Goal: Task Accomplishment & Management: Use online tool/utility

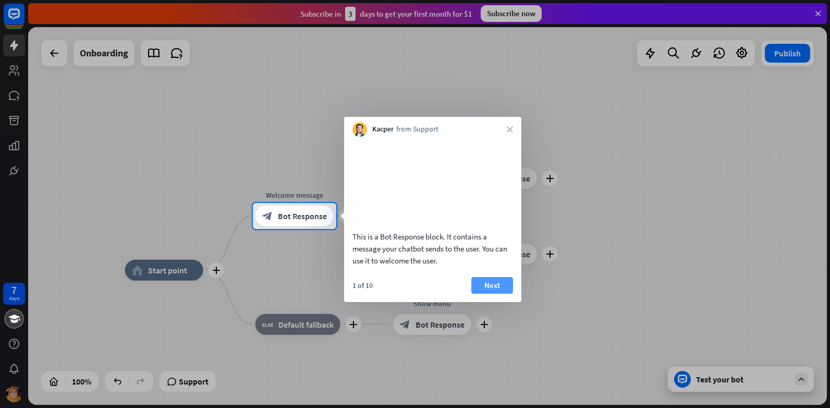
click at [486, 293] on button "Next" at bounding box center [492, 285] width 42 height 17
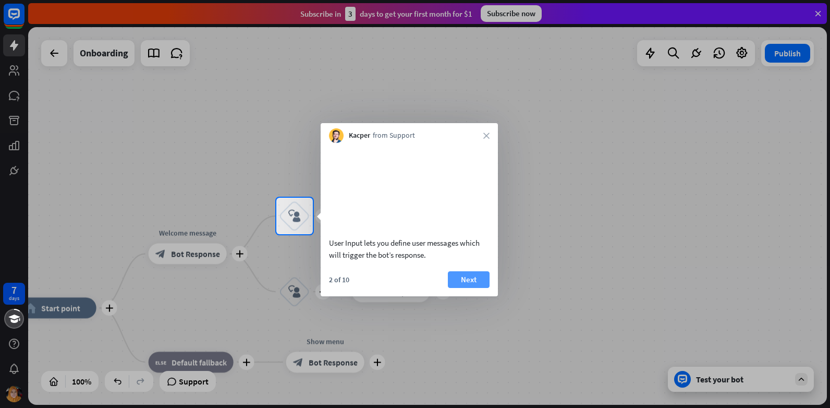
click at [475, 285] on button "Next" at bounding box center [469, 279] width 42 height 17
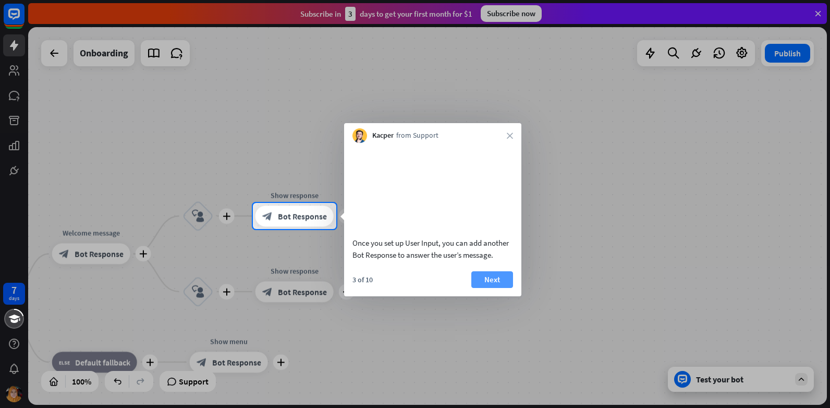
click at [489, 288] on button "Next" at bounding box center [492, 279] width 42 height 17
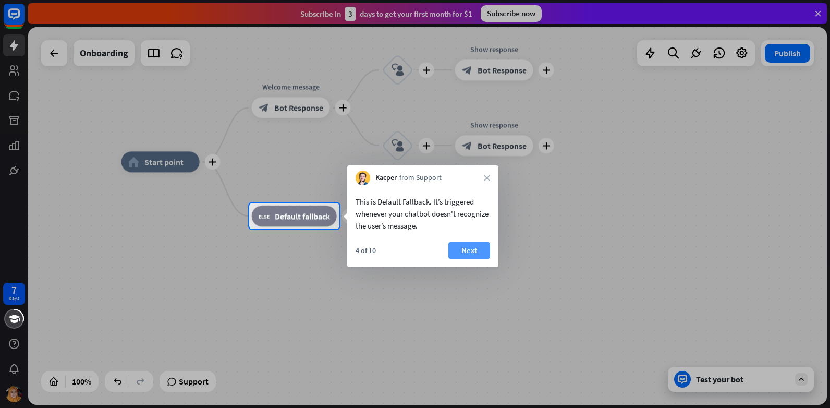
click at [470, 249] on button "Next" at bounding box center [469, 250] width 42 height 17
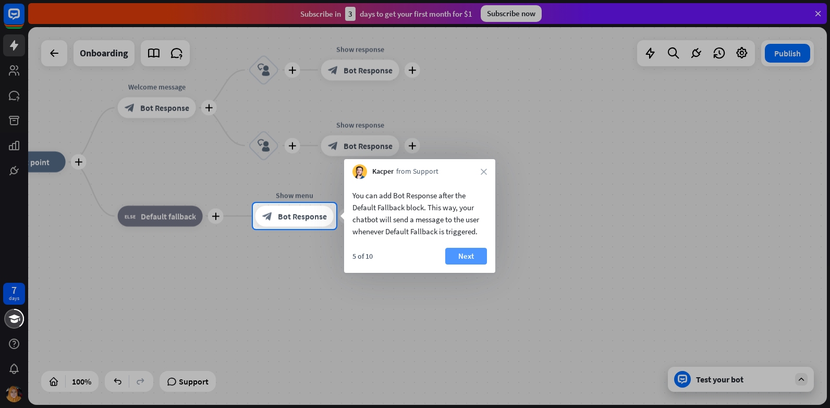
click at [473, 253] on button "Next" at bounding box center [466, 256] width 42 height 17
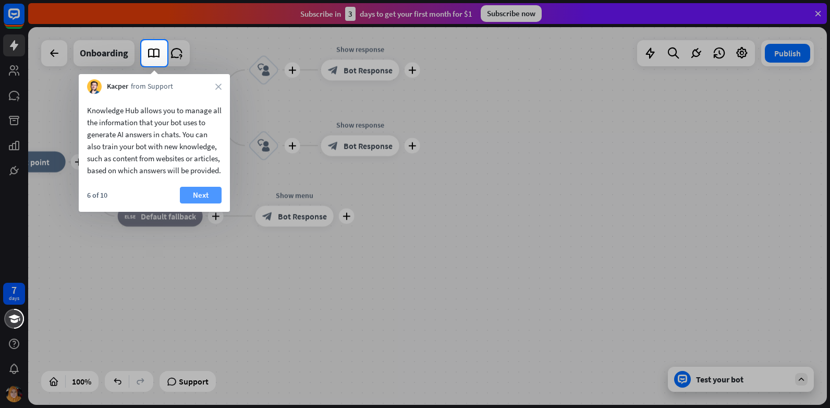
click at [207, 203] on button "Next" at bounding box center [201, 195] width 42 height 17
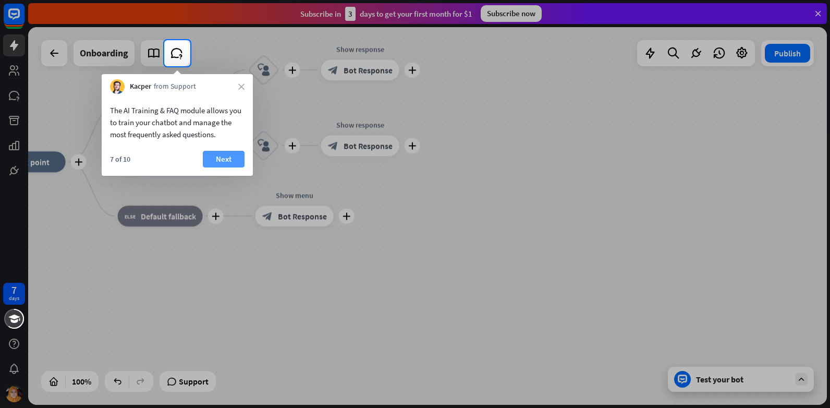
click at [218, 164] on button "Next" at bounding box center [224, 159] width 42 height 17
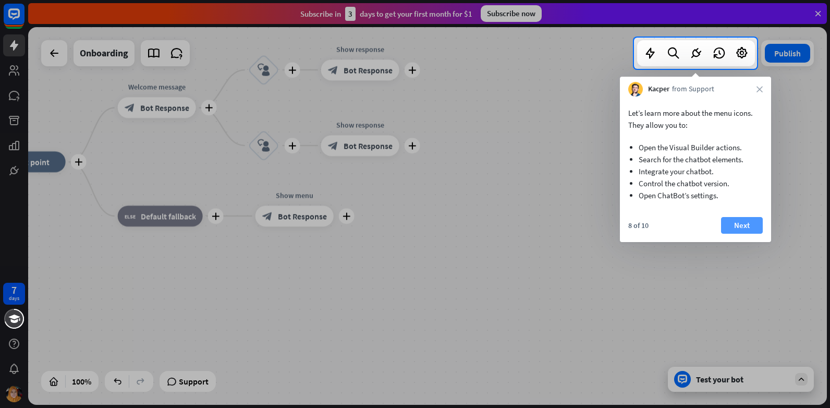
click at [748, 222] on button "Next" at bounding box center [742, 225] width 42 height 17
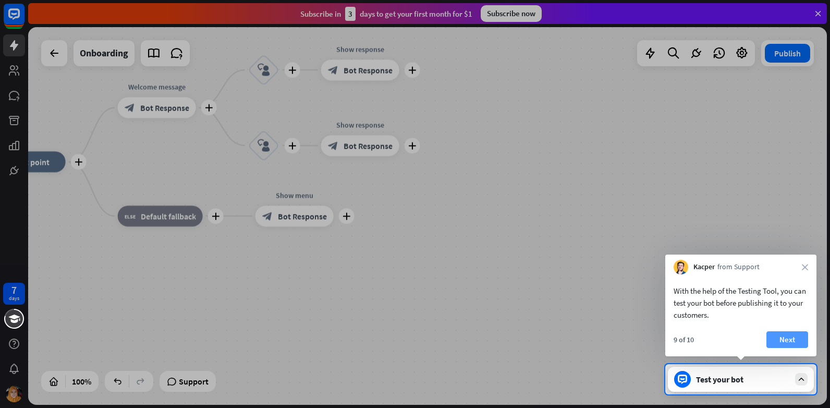
click at [797, 346] on button "Next" at bounding box center [787, 339] width 42 height 17
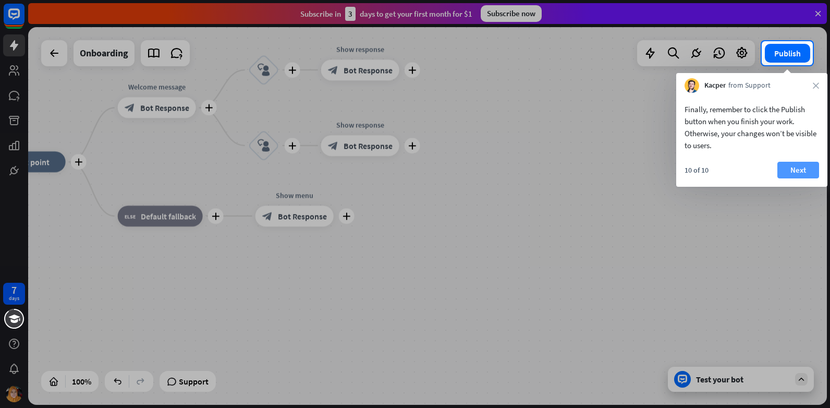
click at [799, 171] on button "Next" at bounding box center [798, 170] width 42 height 17
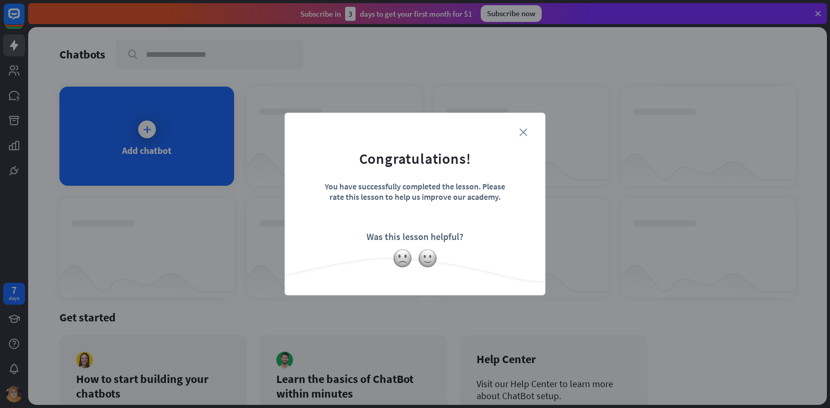
click at [523, 131] on icon "close" at bounding box center [523, 132] width 8 height 8
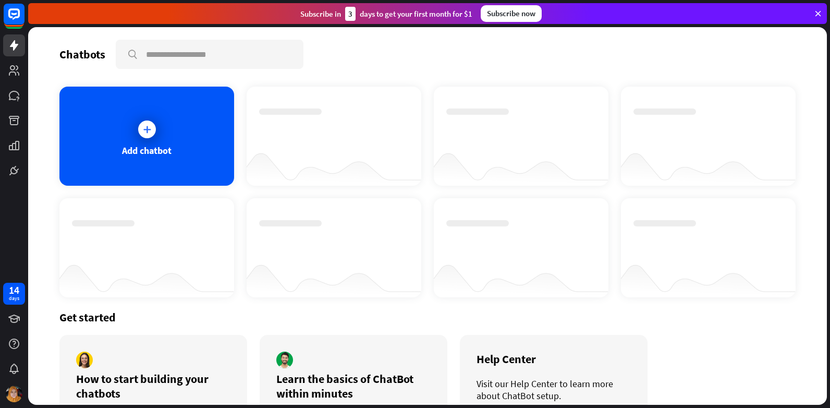
click at [343, 168] on div at bounding box center [333, 165] width 175 height 40
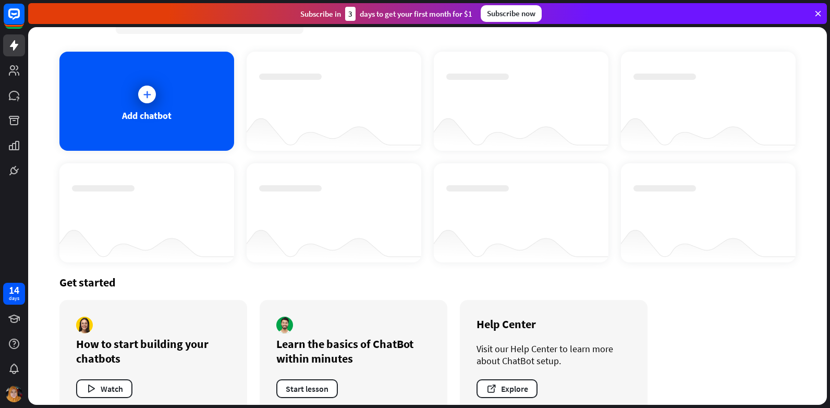
scroll to position [57, 0]
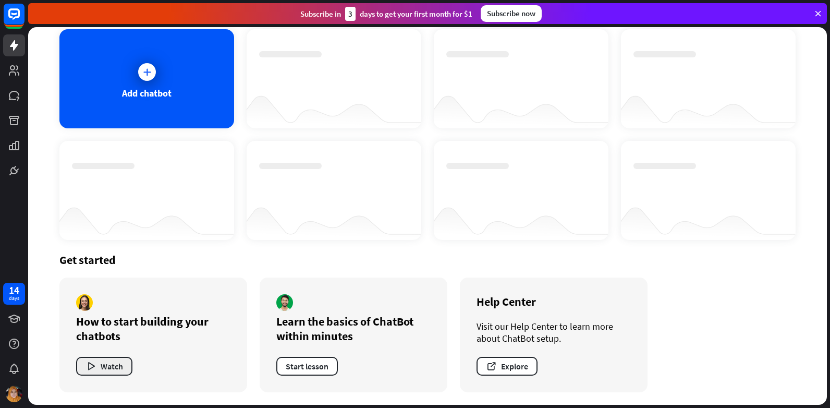
click at [97, 368] on button "Watch" at bounding box center [104, 365] width 56 height 19
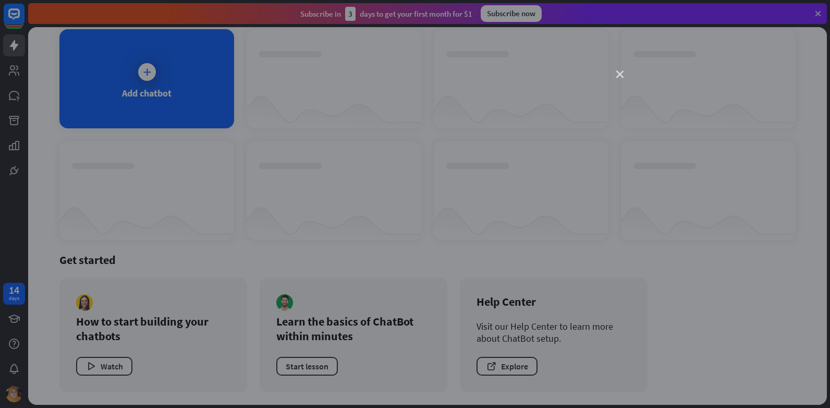
click at [621, 76] on icon "close" at bounding box center [619, 74] width 7 height 7
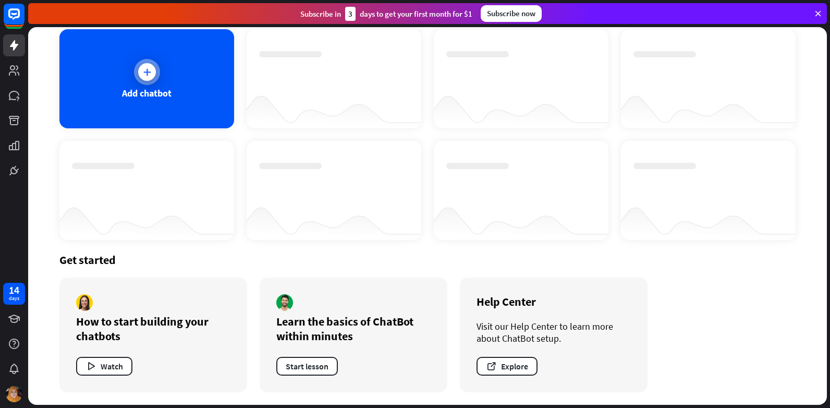
click at [149, 73] on icon at bounding box center [147, 72] width 10 height 10
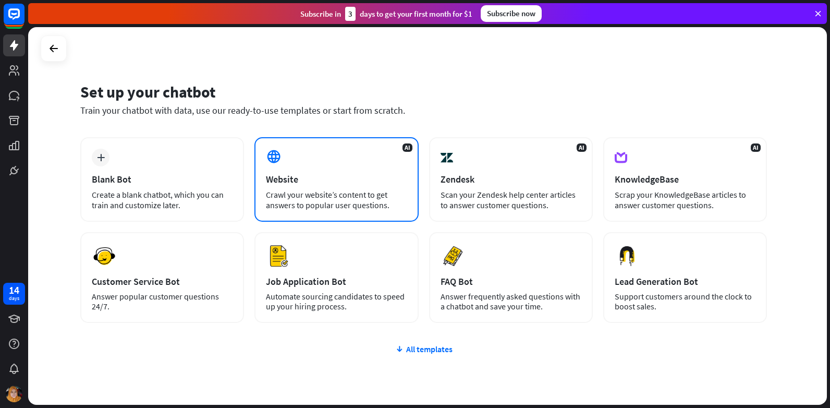
click at [361, 198] on div "Crawl your website’s content to get answers to popular user questions." at bounding box center [336, 199] width 141 height 21
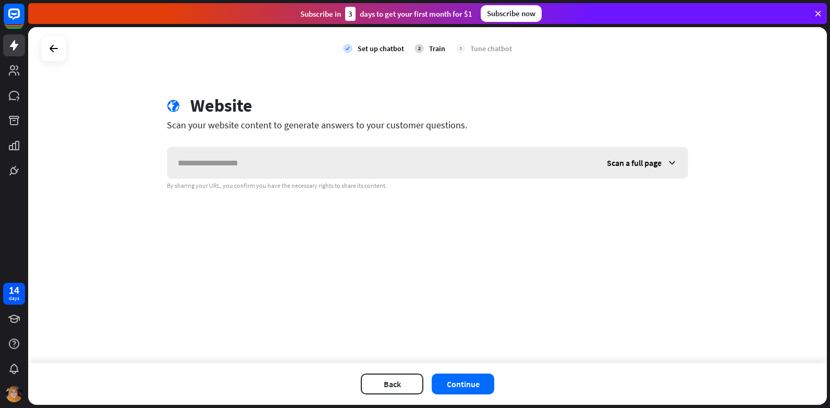
click at [635, 169] on div "Scan a full page" at bounding box center [641, 162] width 91 height 31
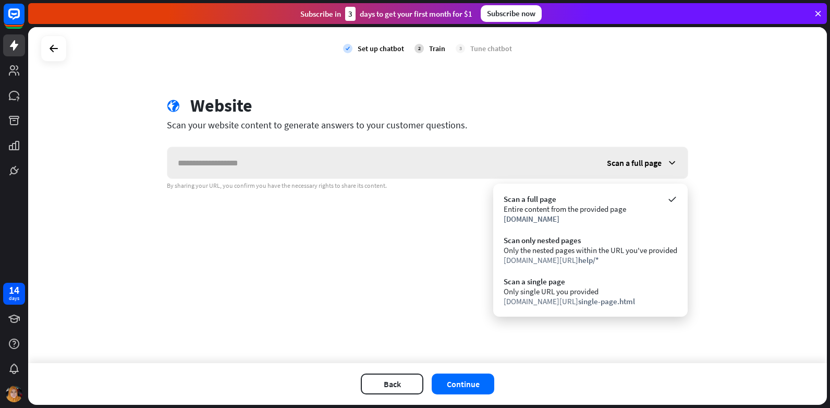
click at [635, 169] on div "Scan a full page" at bounding box center [641, 162] width 91 height 31
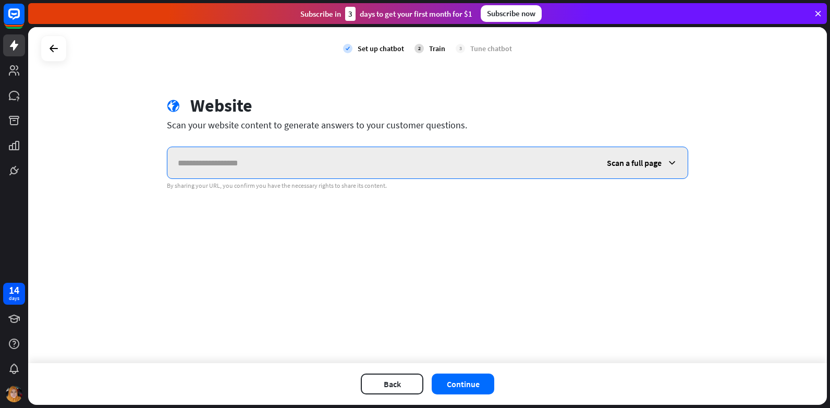
click at [220, 171] on input "text" at bounding box center [381, 162] width 429 height 31
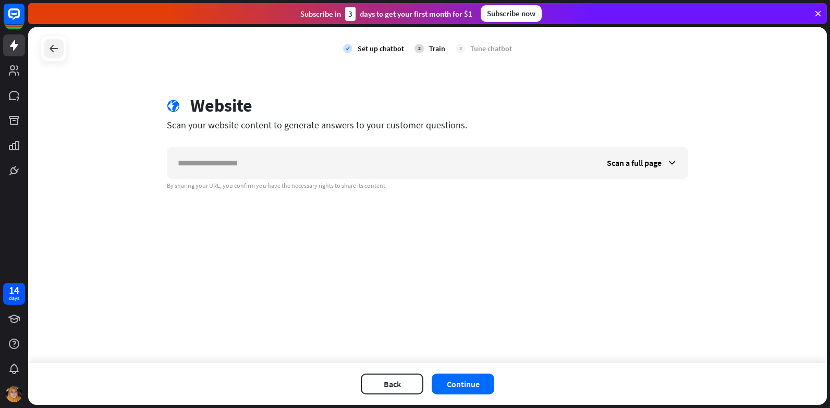
click at [54, 56] on div at bounding box center [54, 49] width 20 height 20
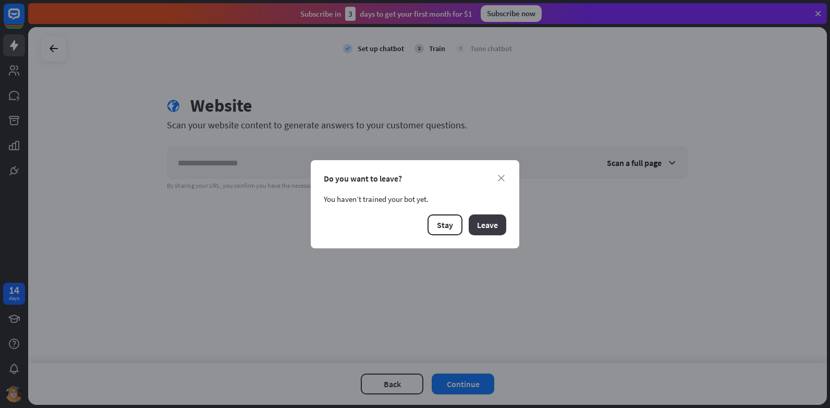
click at [485, 224] on button "Leave" at bounding box center [487, 224] width 38 height 21
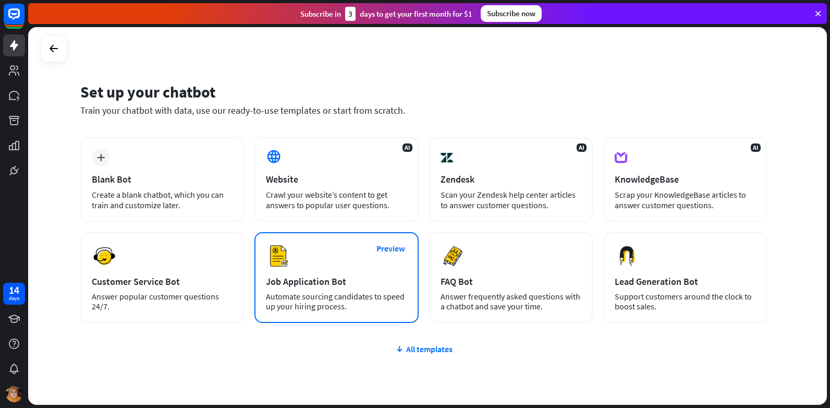
scroll to position [43, 0]
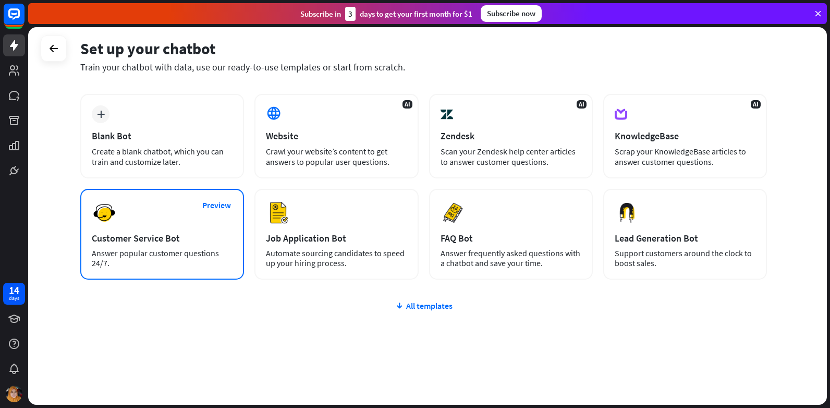
click at [154, 264] on div "Answer popular customer questions 24/7." at bounding box center [162, 258] width 141 height 20
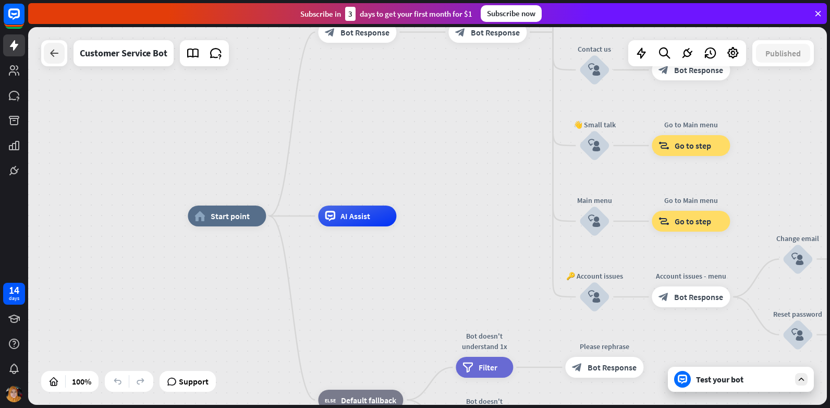
click at [48, 51] on div at bounding box center [54, 53] width 21 height 21
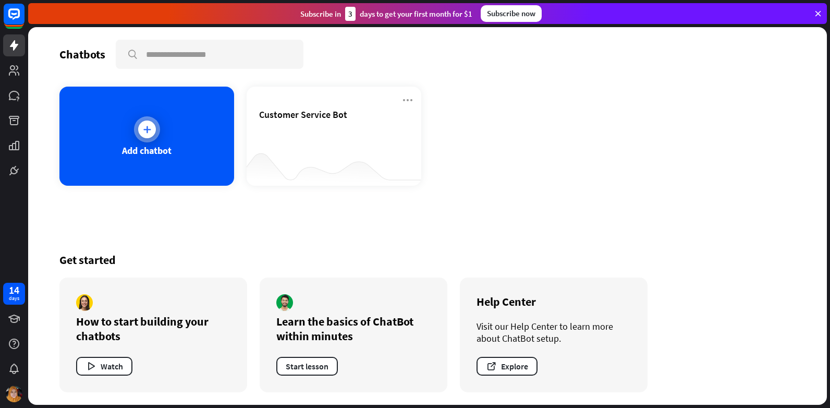
click at [142, 124] on icon at bounding box center [147, 129] width 10 height 10
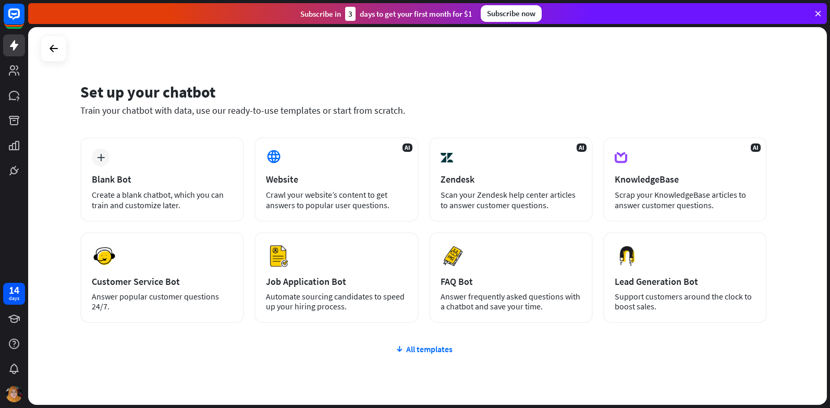
click at [439, 355] on div "plus Blank Bot Create a blank chatbot, which you can train and customize later.…" at bounding box center [423, 292] width 686 height 311
click at [423, 344] on div "All templates" at bounding box center [423, 348] width 686 height 10
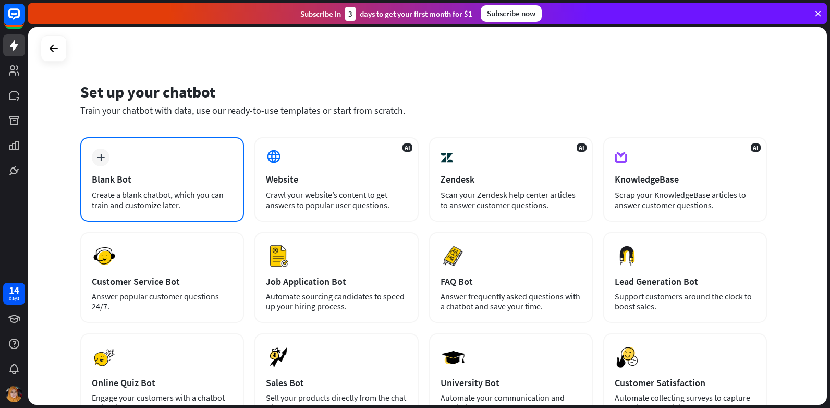
click at [181, 205] on div "Create a blank chatbot, which you can train and customize later." at bounding box center [162, 199] width 141 height 21
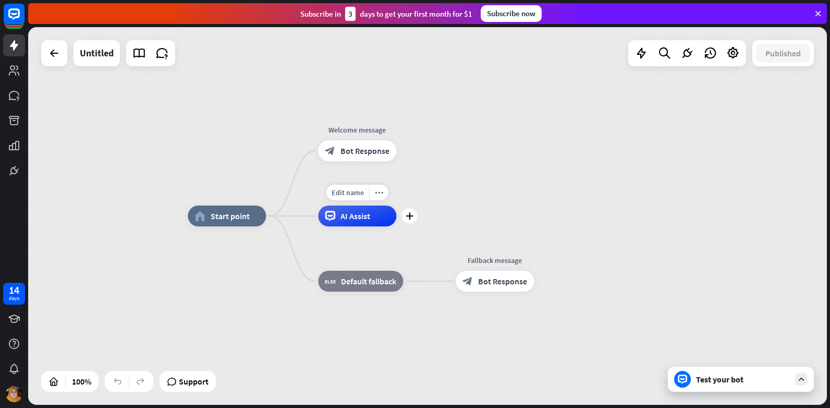
click at [365, 226] on div "AI Assist" at bounding box center [357, 215] width 78 height 21
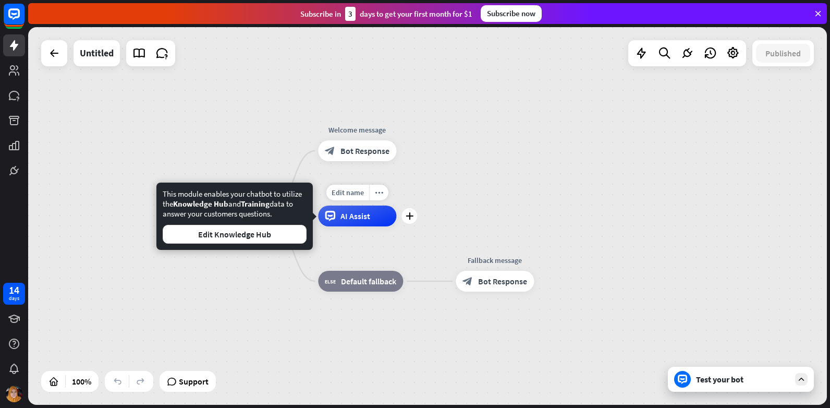
click at [365, 226] on div "AI Assist" at bounding box center [357, 215] width 78 height 21
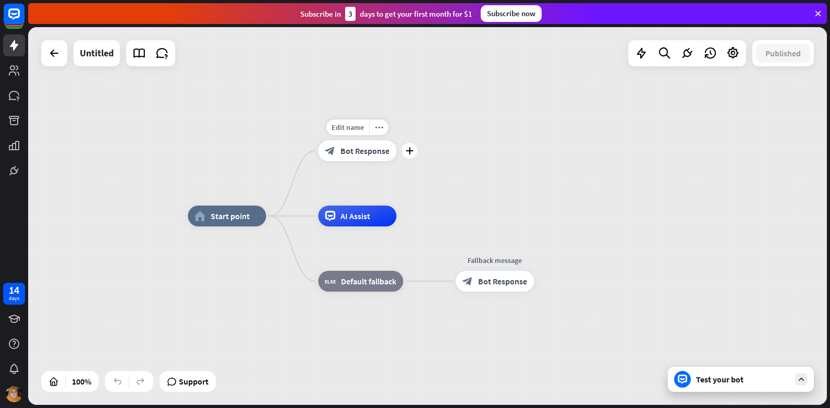
click at [388, 157] on div "block_bot_response Bot Response" at bounding box center [357, 150] width 78 height 21
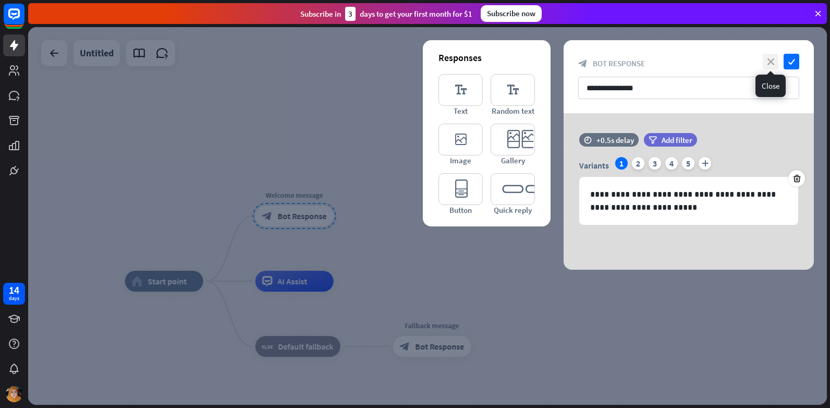
click at [770, 61] on icon "close" at bounding box center [770, 62] width 16 height 16
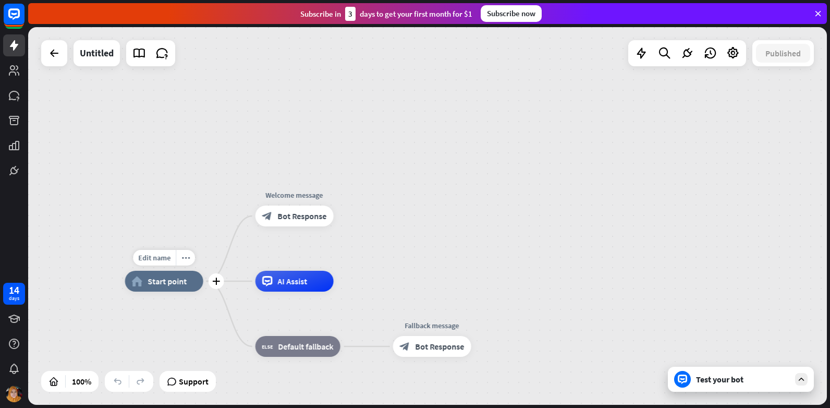
click at [148, 282] on span "Start point" at bounding box center [167, 281] width 39 height 10
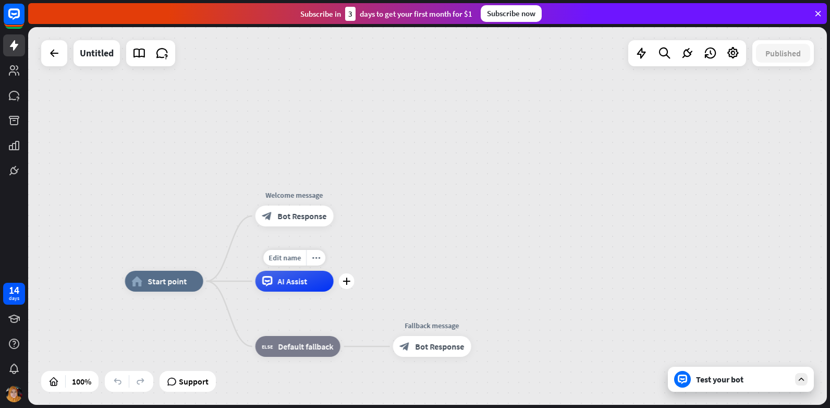
click at [300, 284] on span "AI Assist" at bounding box center [293, 281] width 30 height 10
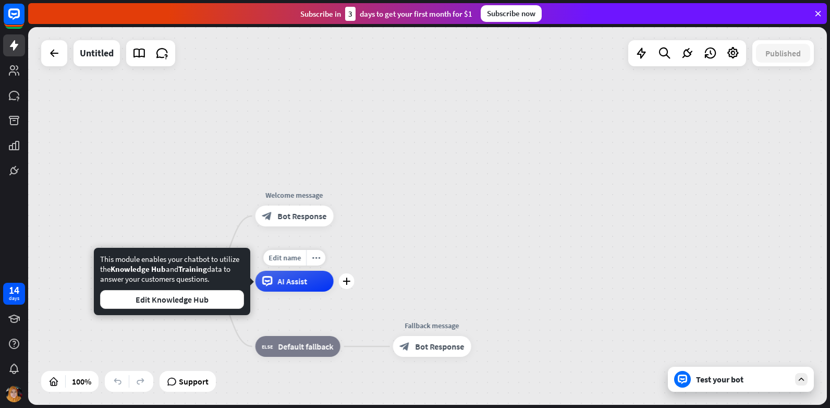
click at [300, 284] on span "AI Assist" at bounding box center [293, 281] width 30 height 10
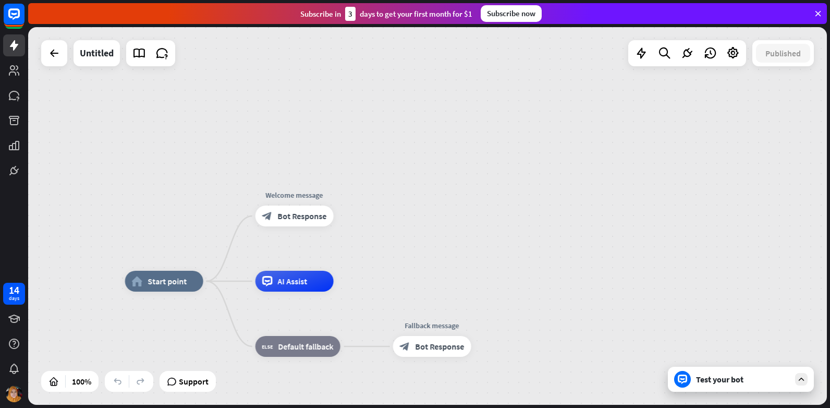
click at [796, 386] on div "Test your bot" at bounding box center [741, 378] width 146 height 25
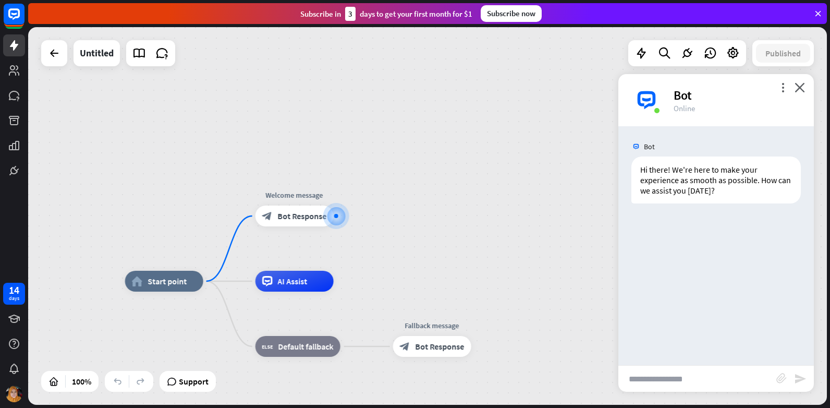
click at [670, 383] on input "text" at bounding box center [697, 378] width 158 height 26
type input "**********"
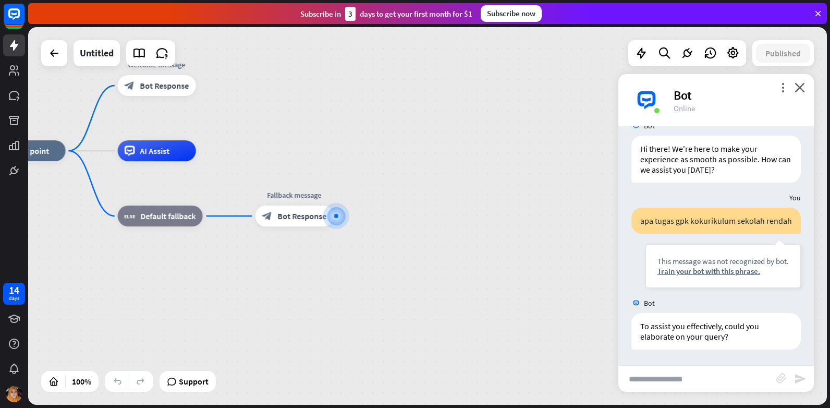
scroll to position [31, 0]
click at [336, 216] on div at bounding box center [336, 216] width 0 height 0
click at [282, 219] on span "Bot Response" at bounding box center [302, 216] width 49 height 10
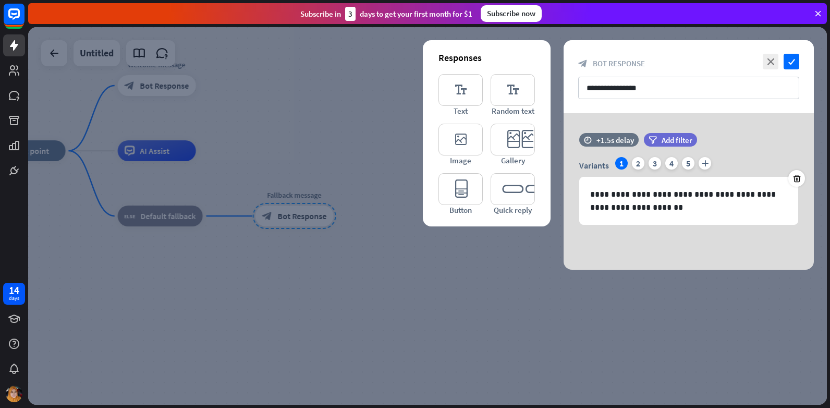
click at [481, 264] on div at bounding box center [427, 215] width 798 height 377
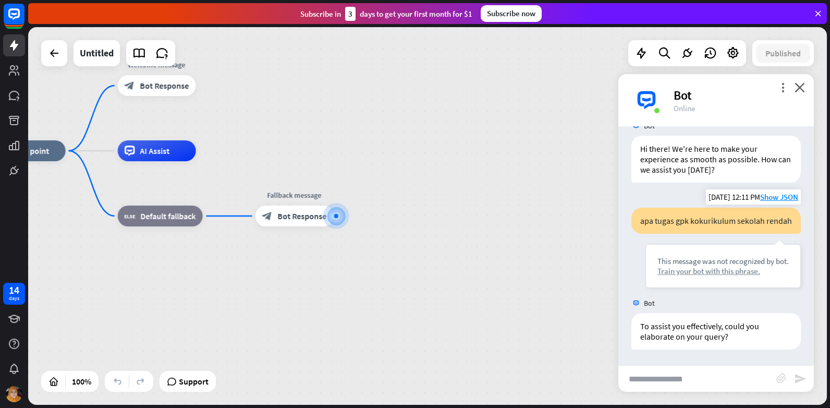
click at [738, 270] on div "Train your bot with this phrase." at bounding box center [722, 271] width 131 height 10
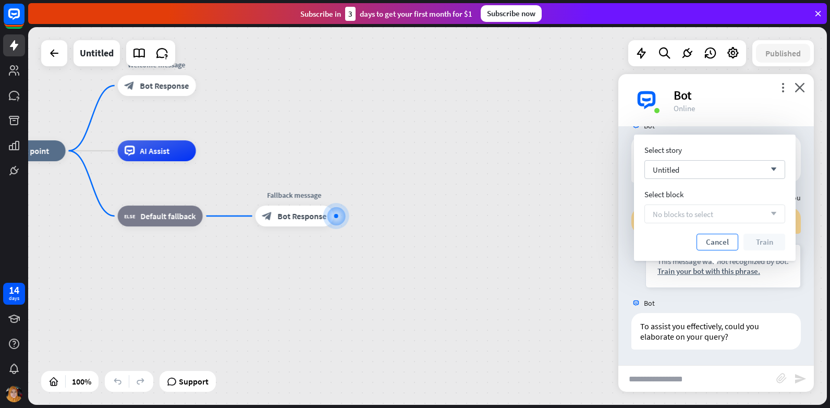
click at [702, 247] on button "Cancel" at bounding box center [717, 241] width 42 height 17
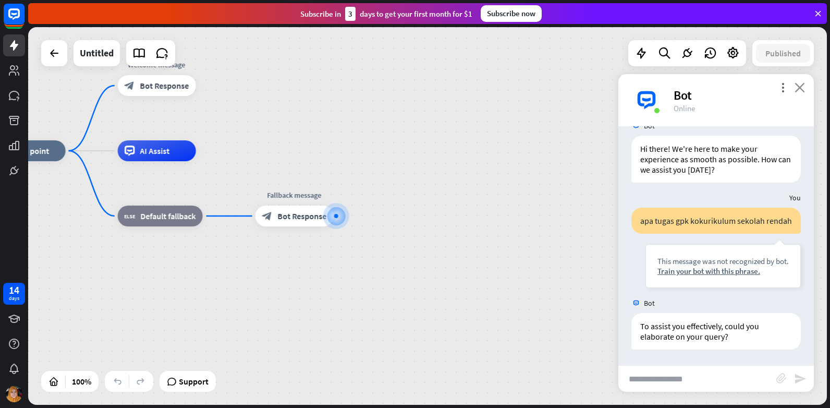
click at [798, 88] on icon "close" at bounding box center [799, 87] width 10 height 10
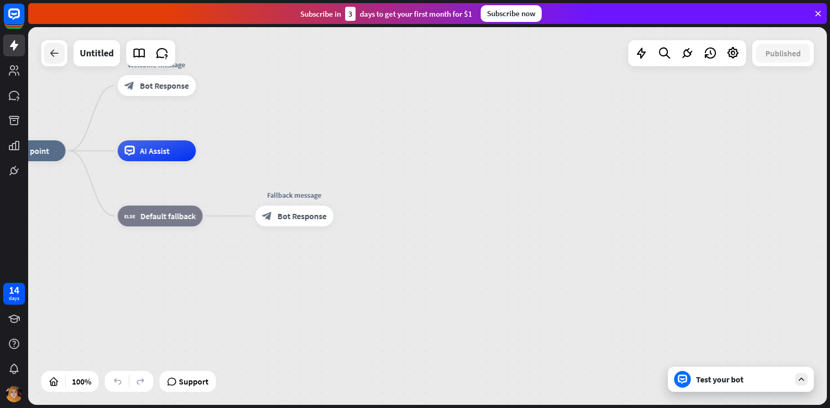
click at [46, 57] on div at bounding box center [54, 53] width 21 height 21
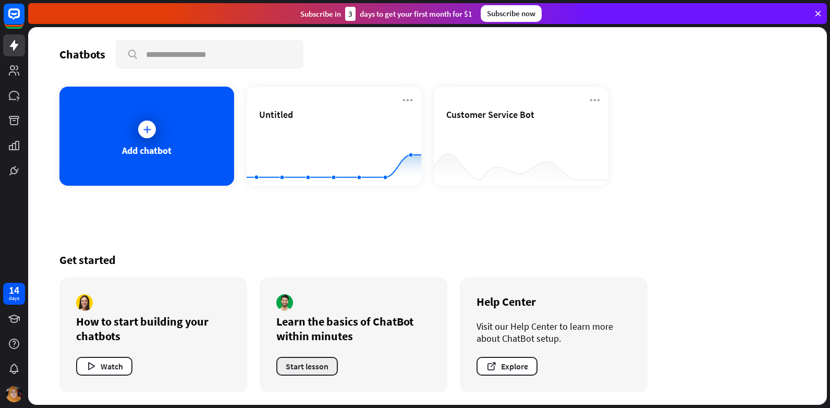
click at [292, 368] on button "Start lesson" at bounding box center [306, 365] width 61 height 19
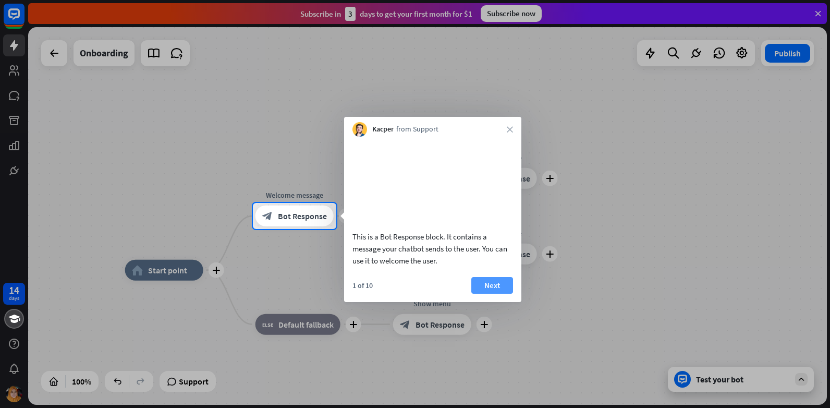
click at [484, 293] on button "Next" at bounding box center [492, 285] width 42 height 17
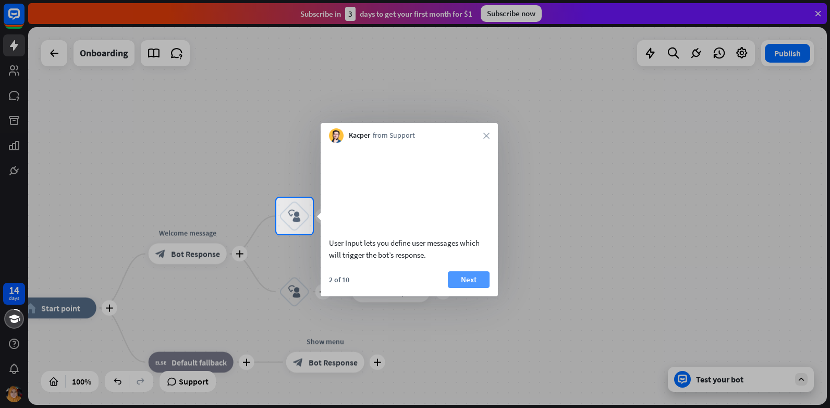
drag, startPoint x: 493, startPoint y: 285, endPoint x: 487, endPoint y: 293, distance: 10.4
click at [492, 287] on div "2 of 10 Next" at bounding box center [408, 283] width 177 height 25
click at [487, 288] on button "Next" at bounding box center [469, 279] width 42 height 17
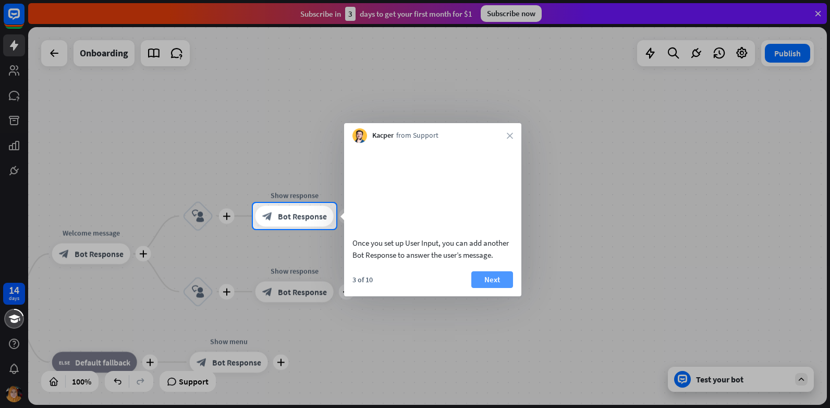
click at [488, 288] on button "Next" at bounding box center [492, 279] width 42 height 17
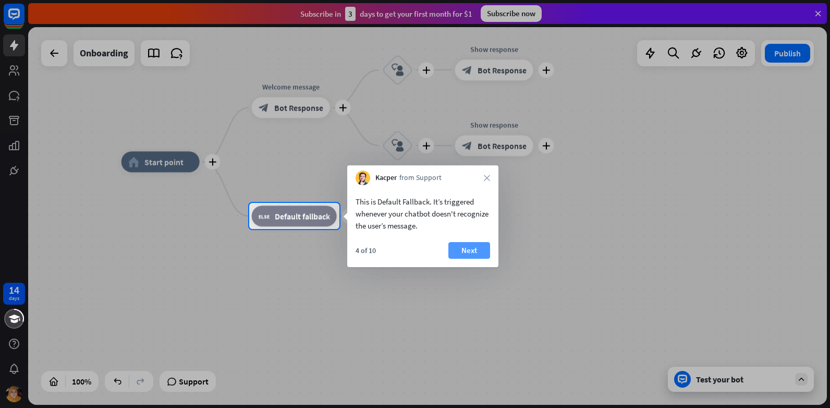
click at [453, 250] on button "Next" at bounding box center [469, 250] width 42 height 17
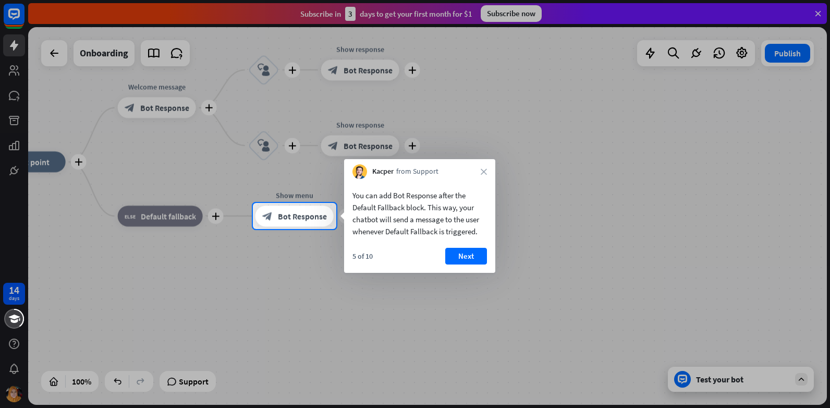
click at [472, 260] on button "Next" at bounding box center [466, 256] width 42 height 17
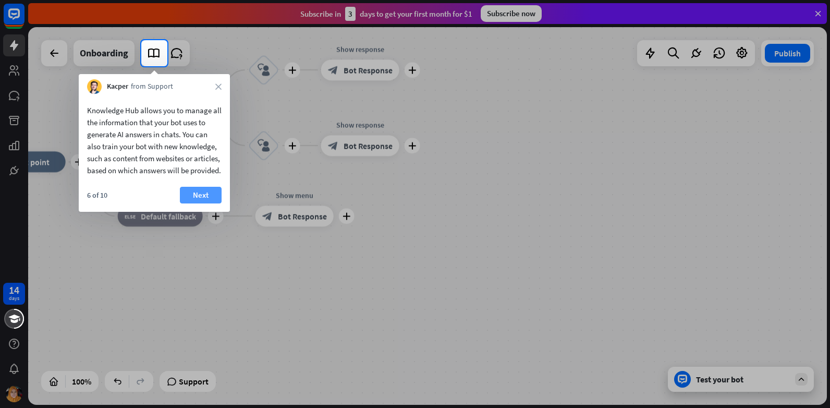
click at [207, 202] on button "Next" at bounding box center [201, 195] width 42 height 17
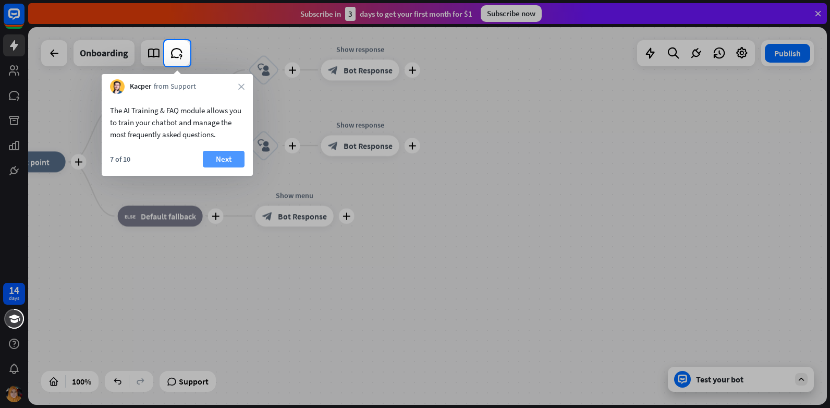
click at [213, 162] on button "Next" at bounding box center [224, 159] width 42 height 17
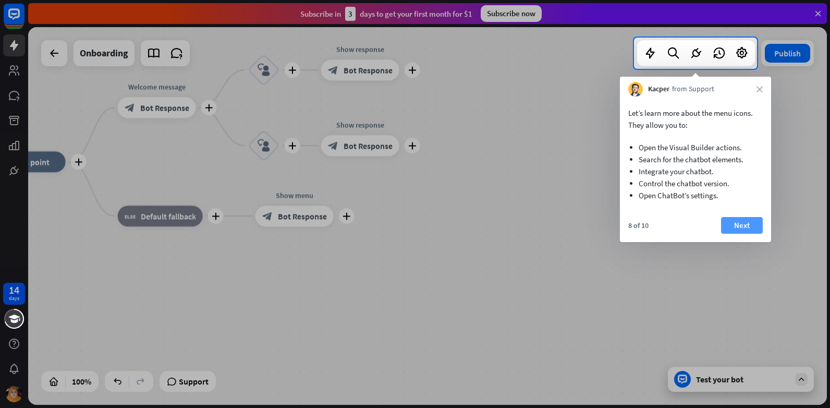
click at [758, 225] on button "Next" at bounding box center [742, 225] width 42 height 17
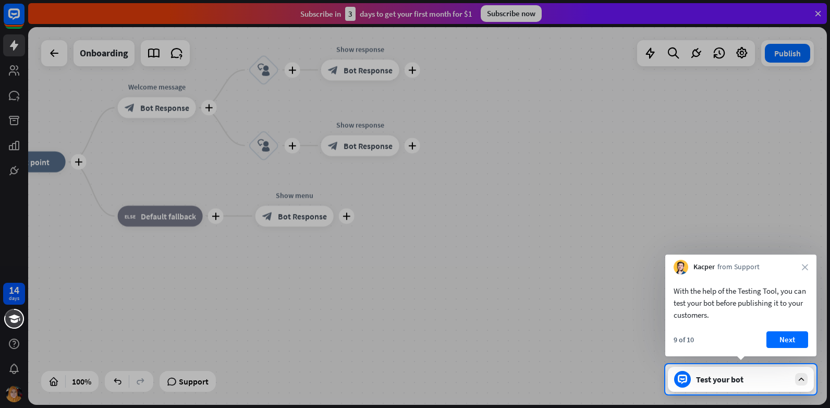
click at [807, 338] on button "Next" at bounding box center [787, 339] width 42 height 17
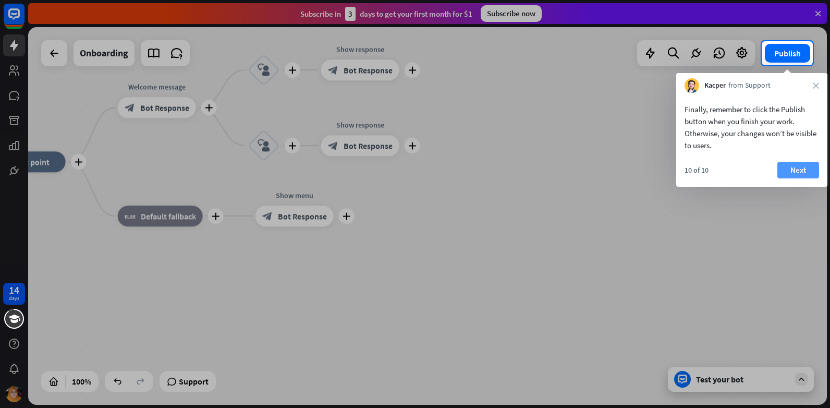
click at [795, 168] on button "Next" at bounding box center [798, 170] width 42 height 17
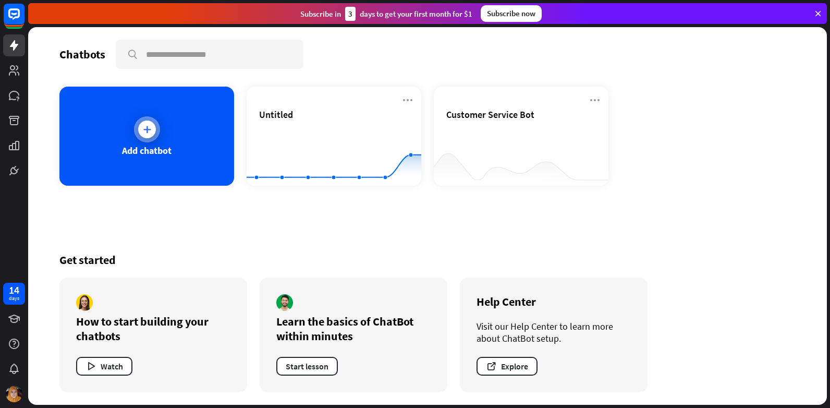
click at [193, 134] on div "Add chatbot" at bounding box center [146, 136] width 175 height 99
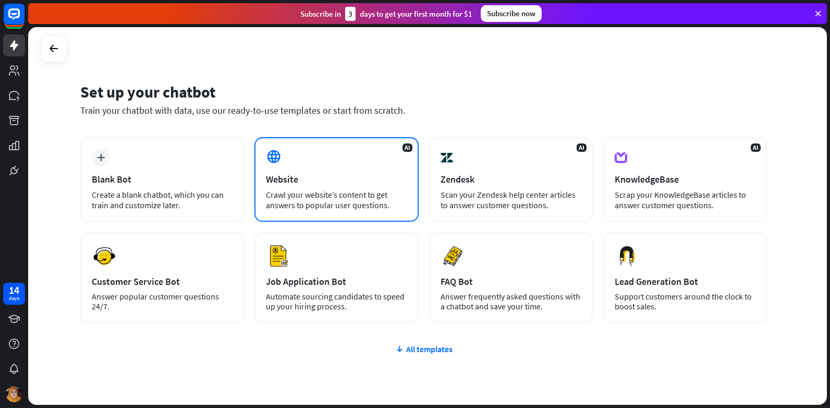
click at [266, 187] on div "AI Website Crawl your website’s content to get answers to popular user question…" at bounding box center [336, 179] width 164 height 84
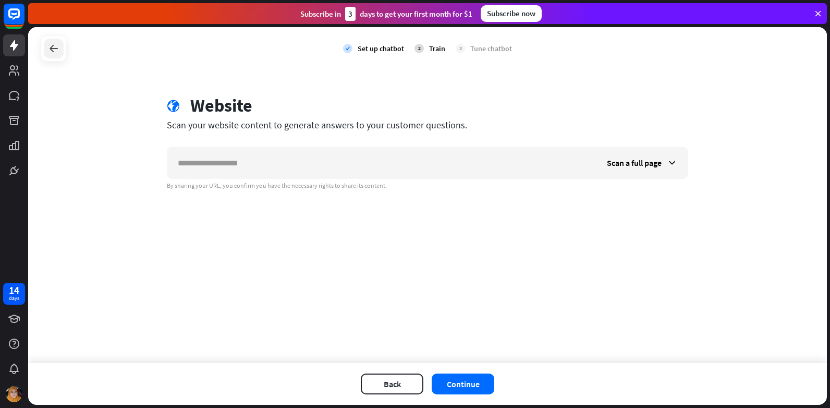
click at [49, 46] on icon at bounding box center [53, 48] width 13 height 13
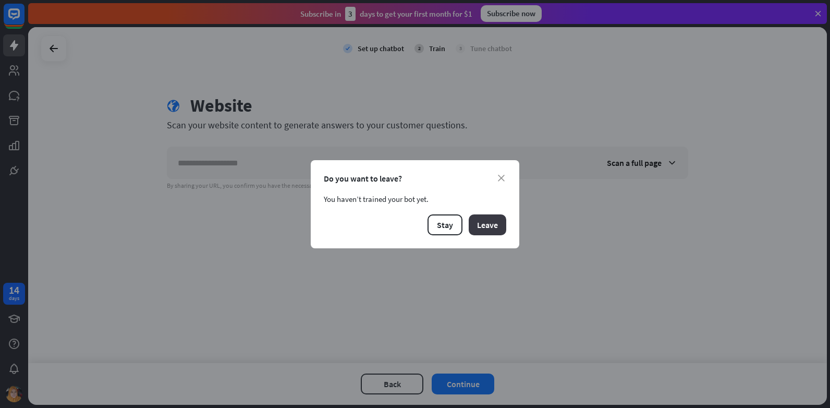
click at [493, 224] on button "Leave" at bounding box center [487, 224] width 38 height 21
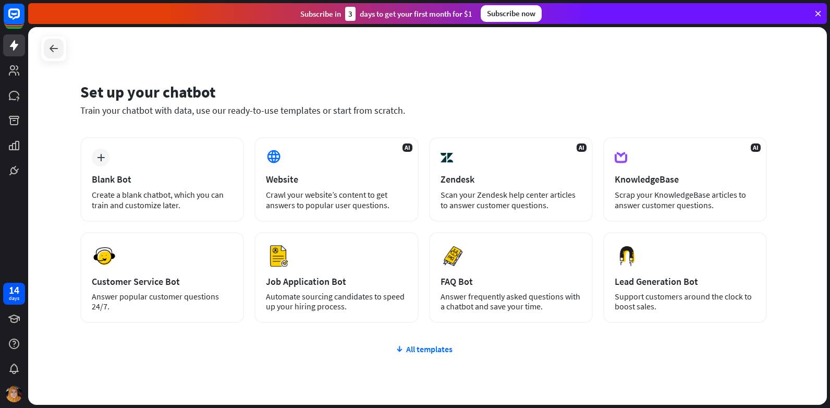
click at [55, 46] on icon at bounding box center [53, 48] width 13 height 13
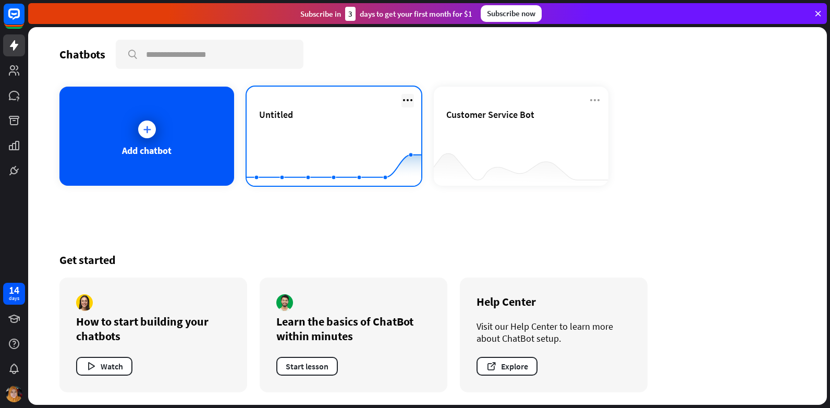
click at [403, 101] on icon at bounding box center [407, 100] width 13 height 13
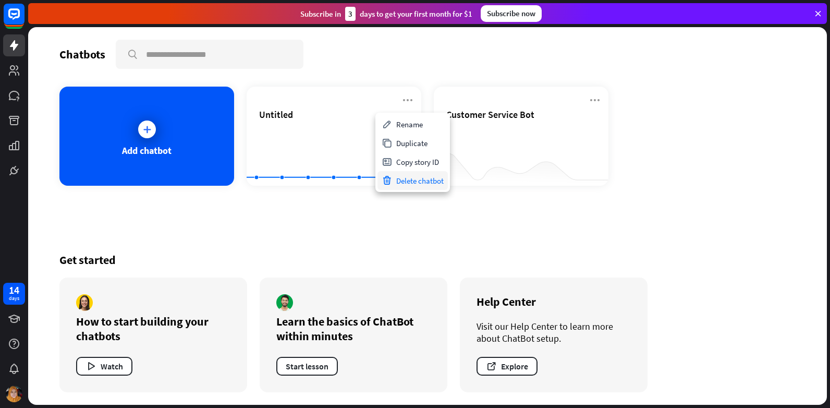
click at [412, 183] on div "Delete chatbot" at bounding box center [412, 180] width 70 height 19
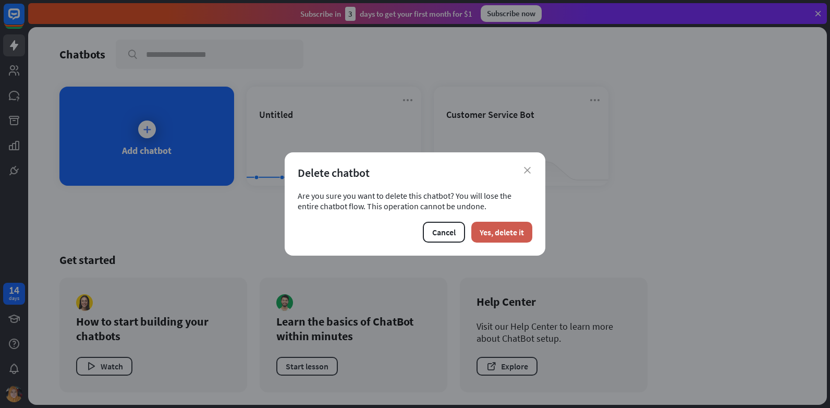
click at [499, 236] on button "Yes, delete it" at bounding box center [501, 231] width 61 height 21
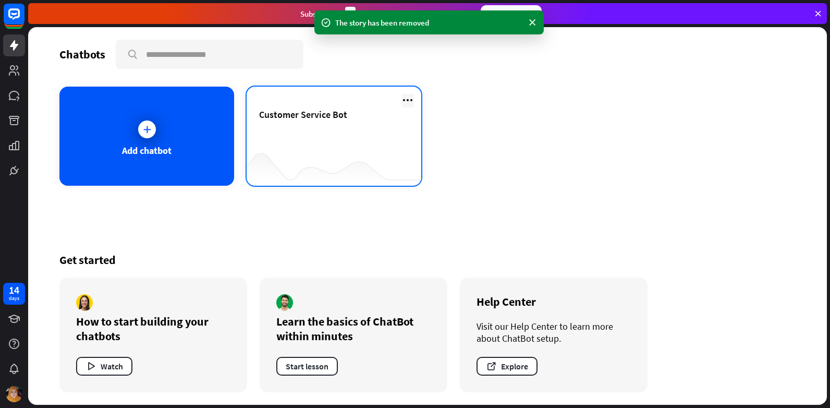
click at [410, 94] on icon at bounding box center [407, 100] width 13 height 13
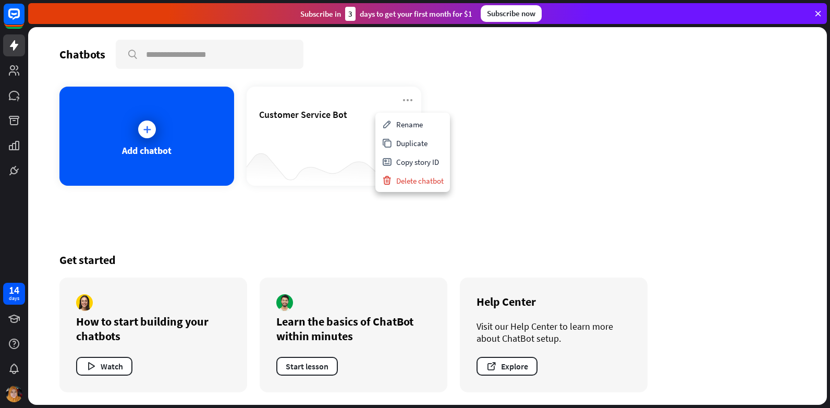
click at [496, 112] on div "Add chatbot Customer Service Bot" at bounding box center [427, 136] width 736 height 99
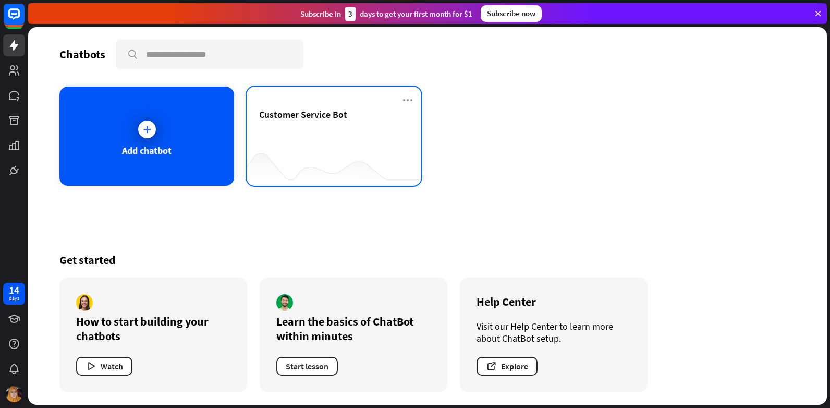
click at [253, 157] on div at bounding box center [333, 165] width 175 height 40
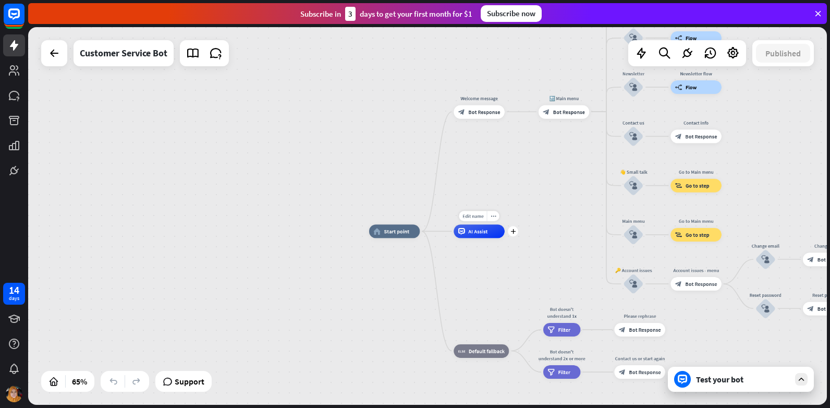
click at [495, 238] on div "Edit name more_horiz plus AI Assist" at bounding box center [478, 231] width 51 height 14
click at [483, 117] on div "block_bot_response Bot Response" at bounding box center [478, 112] width 51 height 14
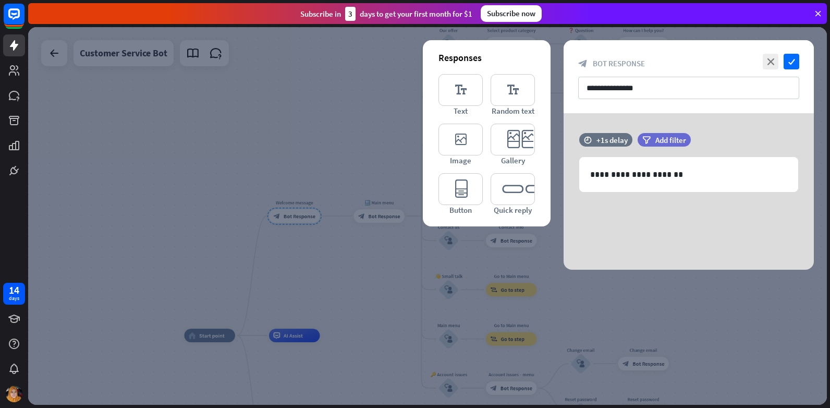
click at [819, 10] on icon at bounding box center [817, 13] width 9 height 9
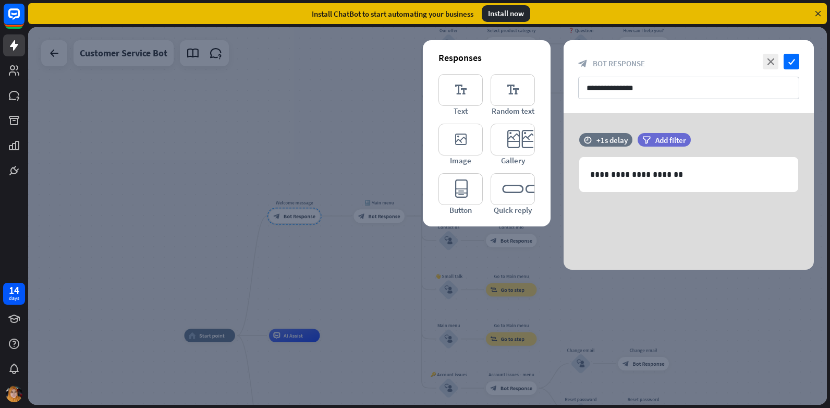
click at [482, 16] on div "Install ChatBot to start automating your business Install now" at bounding box center [427, 13] width 798 height 21
click at [777, 59] on icon "close" at bounding box center [770, 62] width 16 height 16
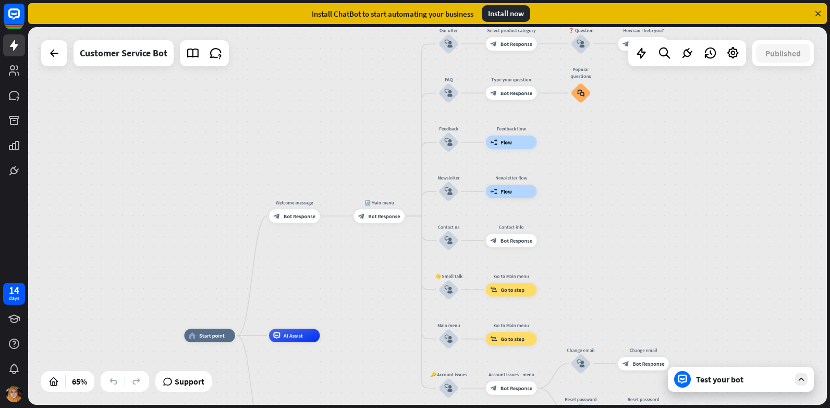
click at [495, 21] on div "Install now" at bounding box center [506, 13] width 48 height 17
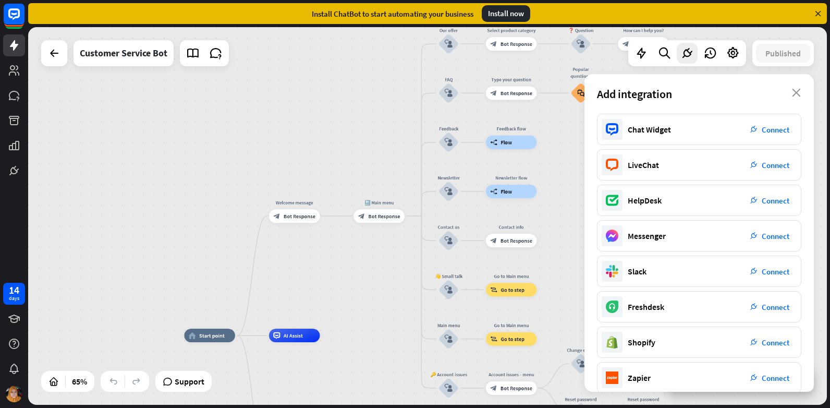
click at [492, 14] on div "Install now" at bounding box center [506, 13] width 48 height 17
click at [590, 54] on div "Edit name more_horiz plus ❓ Question block_user_input" at bounding box center [580, 44] width 20 height 20
drag, startPoint x: 794, startPoint y: 89, endPoint x: 788, endPoint y: 87, distance: 6.1
click at [788, 87] on div "Add integration close" at bounding box center [698, 94] width 229 height 40
drag, startPoint x: 788, startPoint y: 87, endPoint x: 797, endPoint y: 97, distance: 13.3
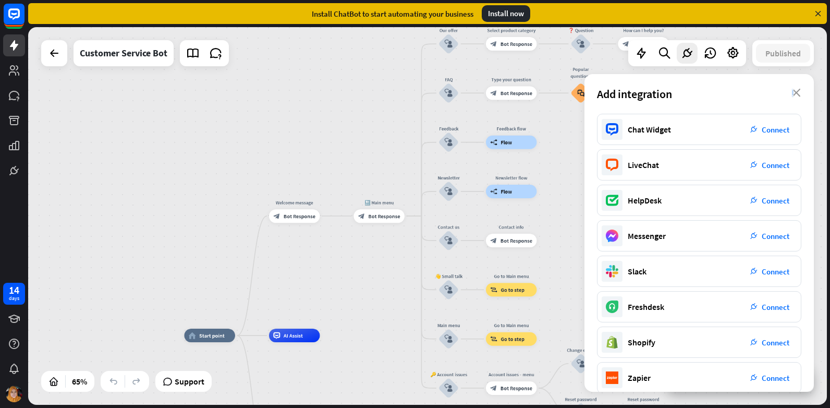
click at [797, 97] on div "Add integration close" at bounding box center [698, 94] width 229 height 40
drag, startPoint x: 331, startPoint y: 249, endPoint x: 341, endPoint y: 271, distance: 24.0
click at [337, 259] on div "home_2 Start point Welcome message block_bot_response Bot Response 🔙 Main menu …" at bounding box center [427, 215] width 798 height 377
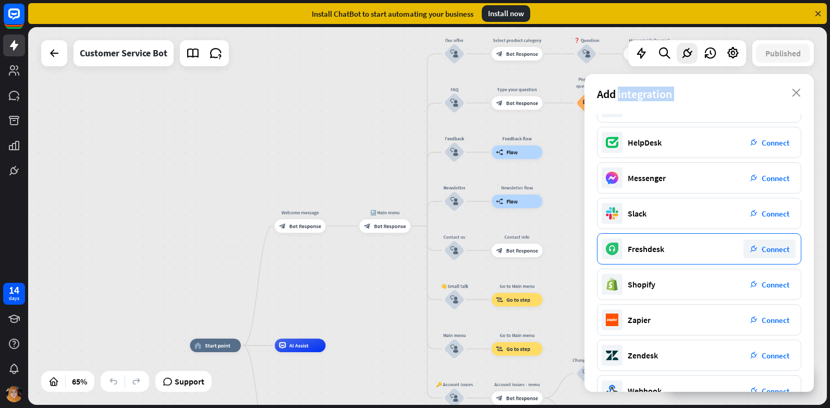
scroll to position [120, 0]
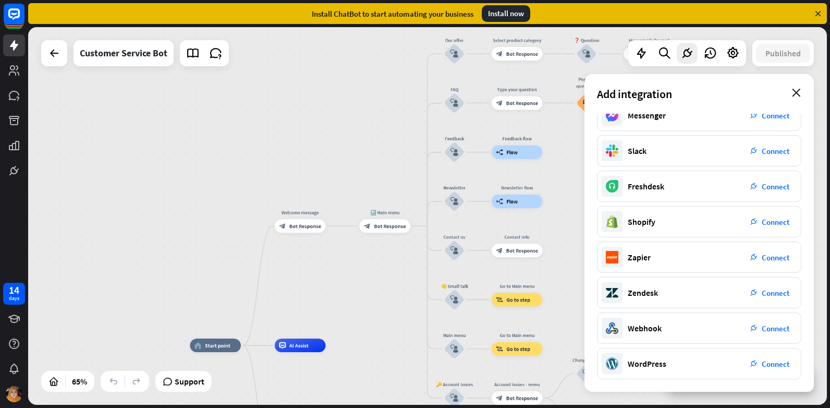
click at [794, 93] on icon "close" at bounding box center [796, 93] width 9 height 8
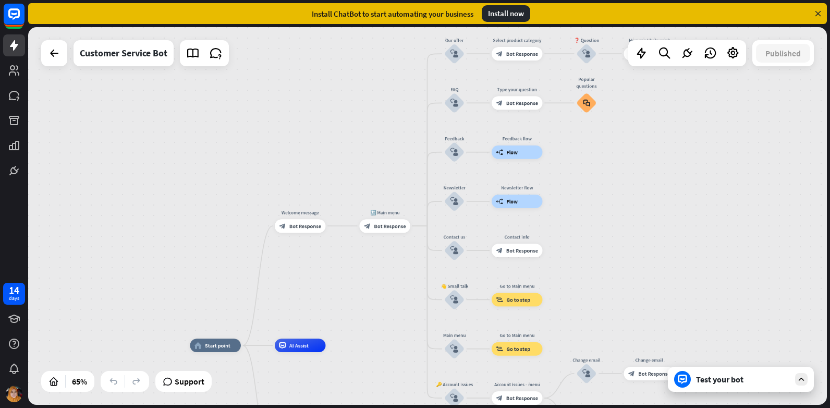
click at [611, 252] on div "home_2 Start point Welcome message block_bot_response Bot Response 🔙 Main menu …" at bounding box center [427, 215] width 798 height 377
click at [508, 302] on span "Go to step" at bounding box center [519, 299] width 24 height 7
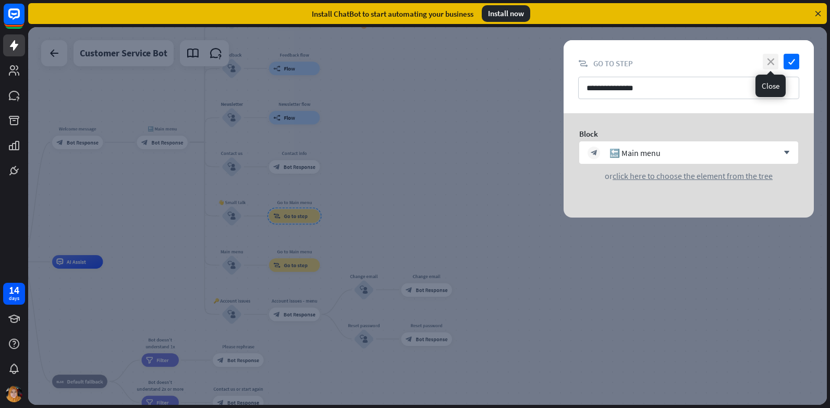
click at [775, 55] on icon "close" at bounding box center [770, 62] width 16 height 16
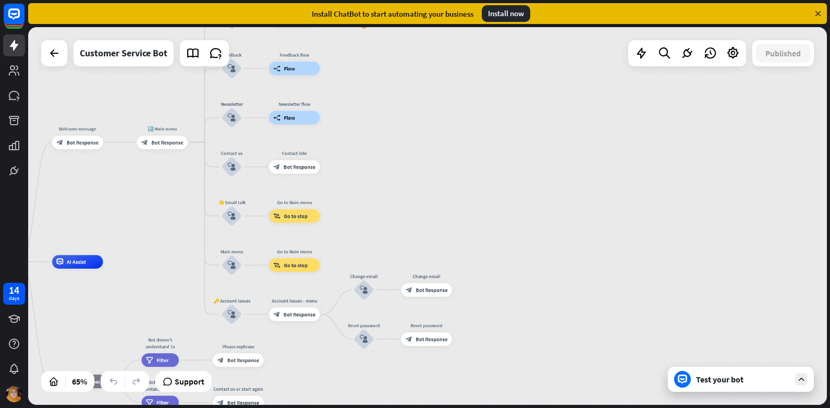
click at [53, 311] on div "home_2 Start point Welcome message block_bot_response Bot Response 🔙 Main menu …" at bounding box center [226, 384] width 519 height 245
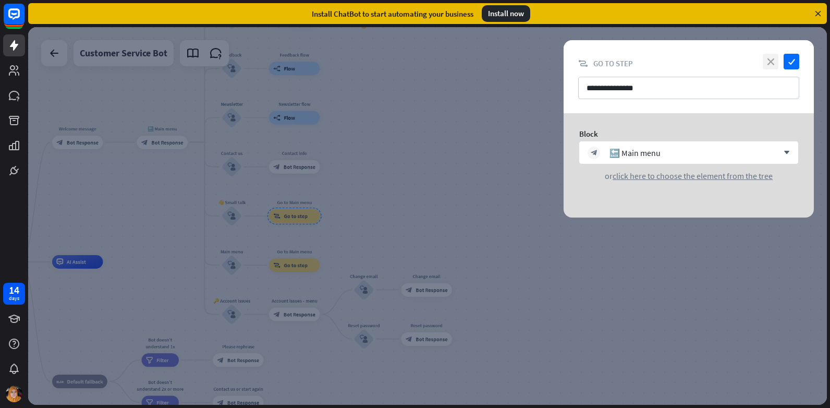
click at [771, 60] on icon "close" at bounding box center [770, 62] width 16 height 16
